Goal: Navigation & Orientation: Find specific page/section

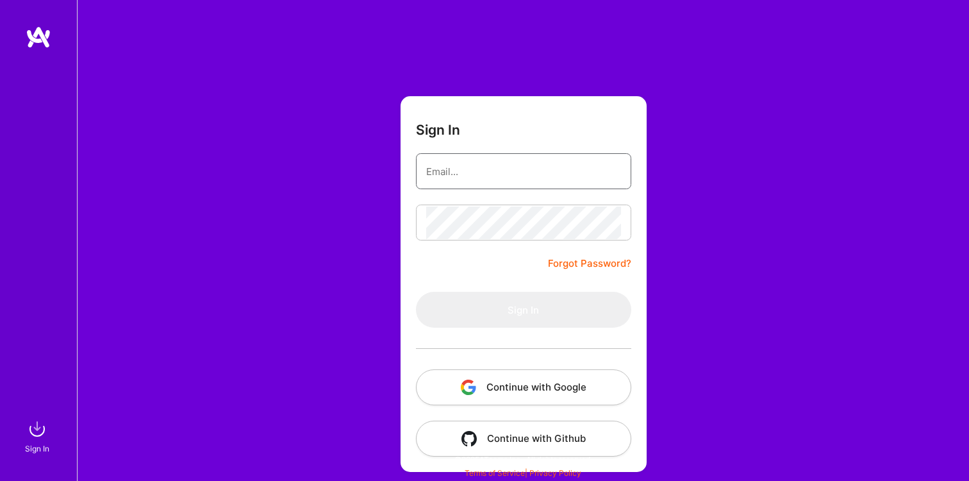
click at [500, 174] on input "email" at bounding box center [523, 171] width 195 height 33
type input "[EMAIL_ADDRESS][DOMAIN_NAME]"
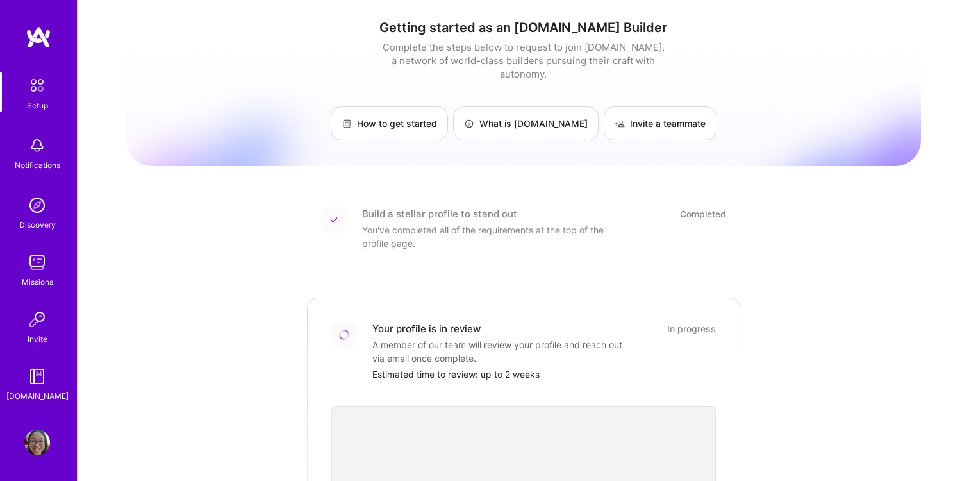
click at [25, 217] on img at bounding box center [37, 205] width 26 height 26
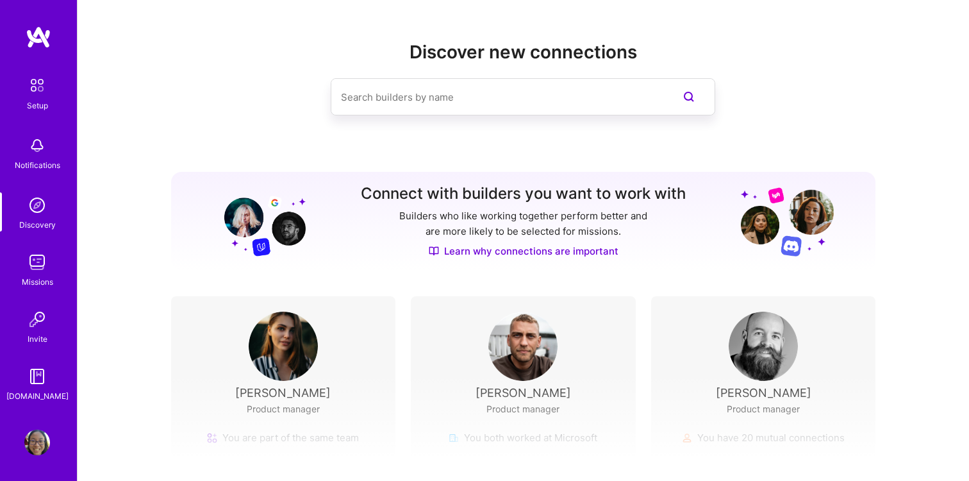
click at [47, 207] on img at bounding box center [37, 205] width 26 height 26
click at [38, 151] on img at bounding box center [37, 146] width 26 height 26
click at [46, 252] on img at bounding box center [37, 262] width 26 height 26
